Goal: Find specific page/section: Find specific page/section

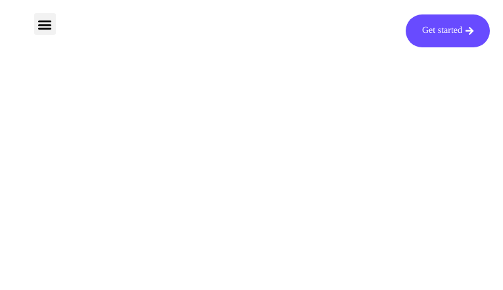
type input "oMUcgBnUjUlibzTj"
type input "[EMAIL_ADDRESS][DOMAIN_NAME]"
type input "WwBsxwytMhfnIvRt"
type input "KxHJJdYiCYawQop"
type input "[EMAIL_ADDRESS][DOMAIN_NAME]"
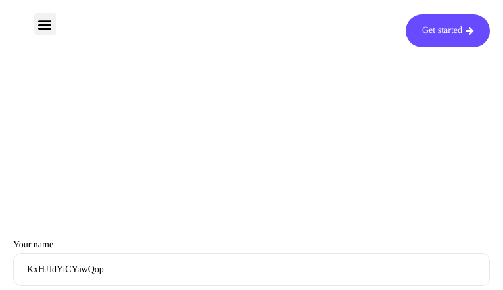
type input "pwDTXxUtmWiAJD"
